Goal: Task Accomplishment & Management: Manage account settings

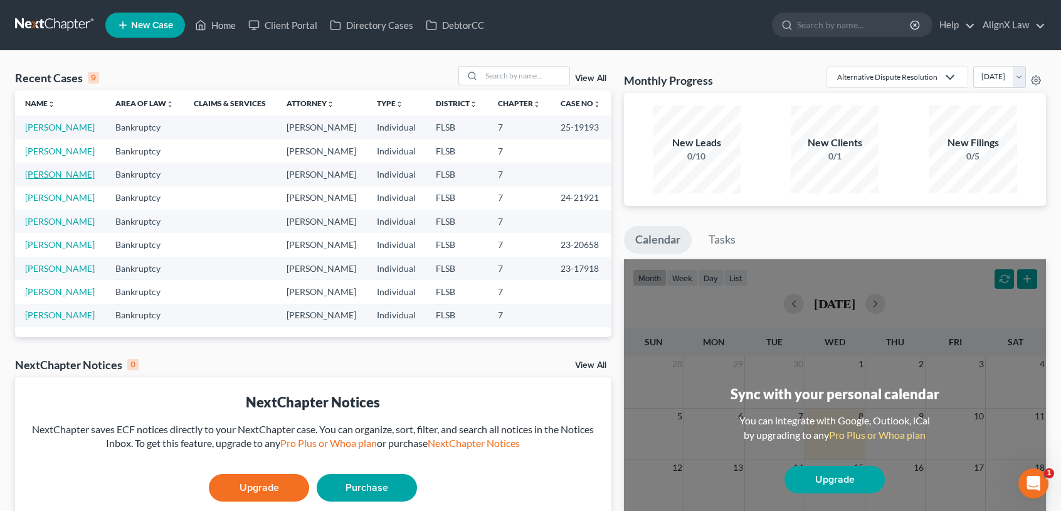
click at [58, 179] on link "Hayon, Rami" at bounding box center [60, 174] width 70 height 11
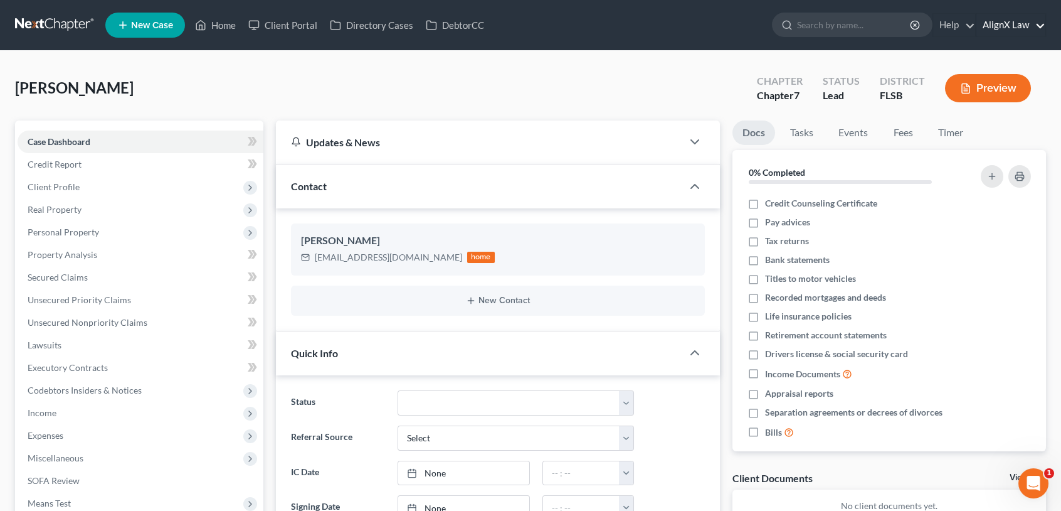
click at [1041, 23] on link "AlignX Law" at bounding box center [1011, 25] width 69 height 23
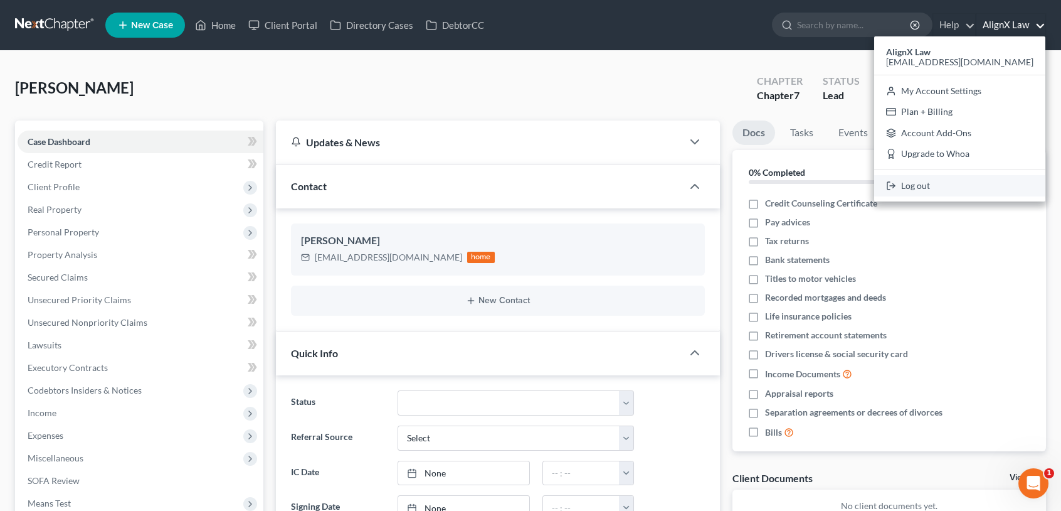
click at [918, 187] on link "Log out" at bounding box center [960, 185] width 171 height 21
